Goal: Obtain resource: Obtain resource

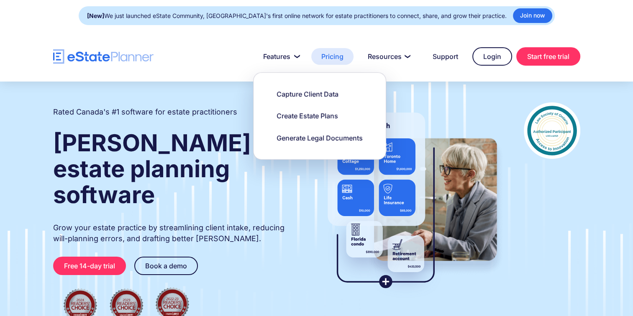
click at [329, 52] on link "Pricing" at bounding box center [332, 56] width 42 height 17
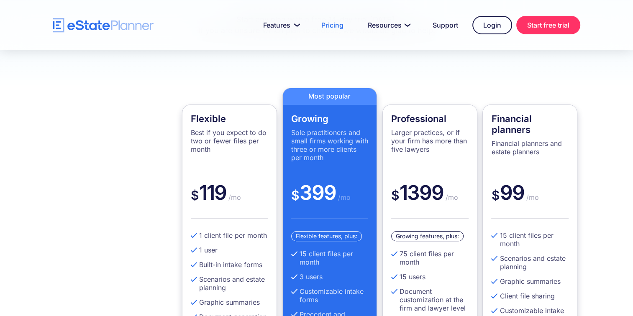
scroll to position [167, 0]
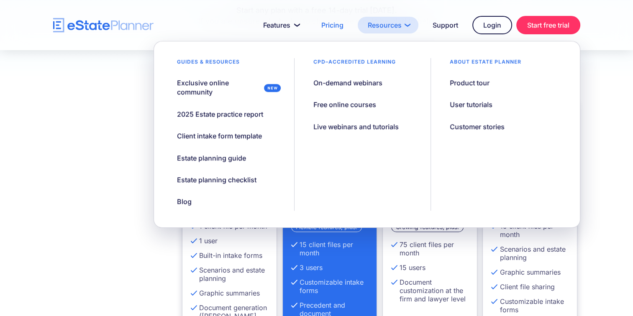
click at [392, 25] on link "Resources" at bounding box center [388, 25] width 61 height 17
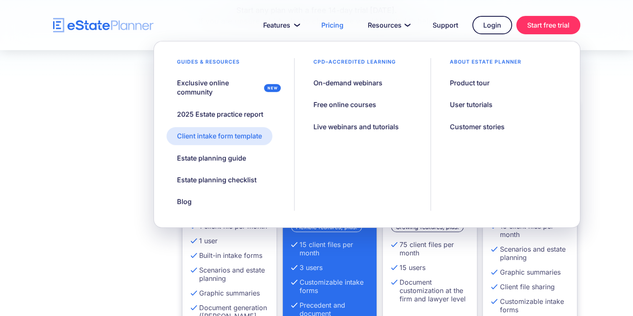
click at [244, 133] on div "Client intake form template" at bounding box center [219, 135] width 85 height 9
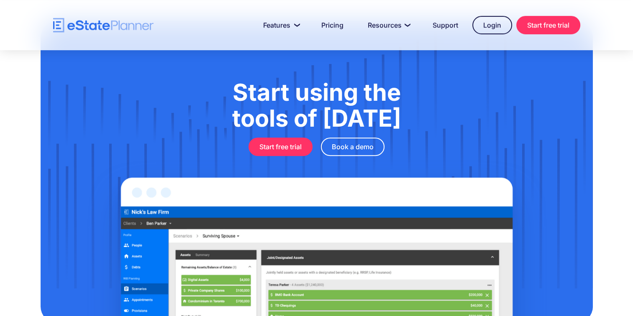
scroll to position [377, 0]
